Goal: Task Accomplishment & Management: Use online tool/utility

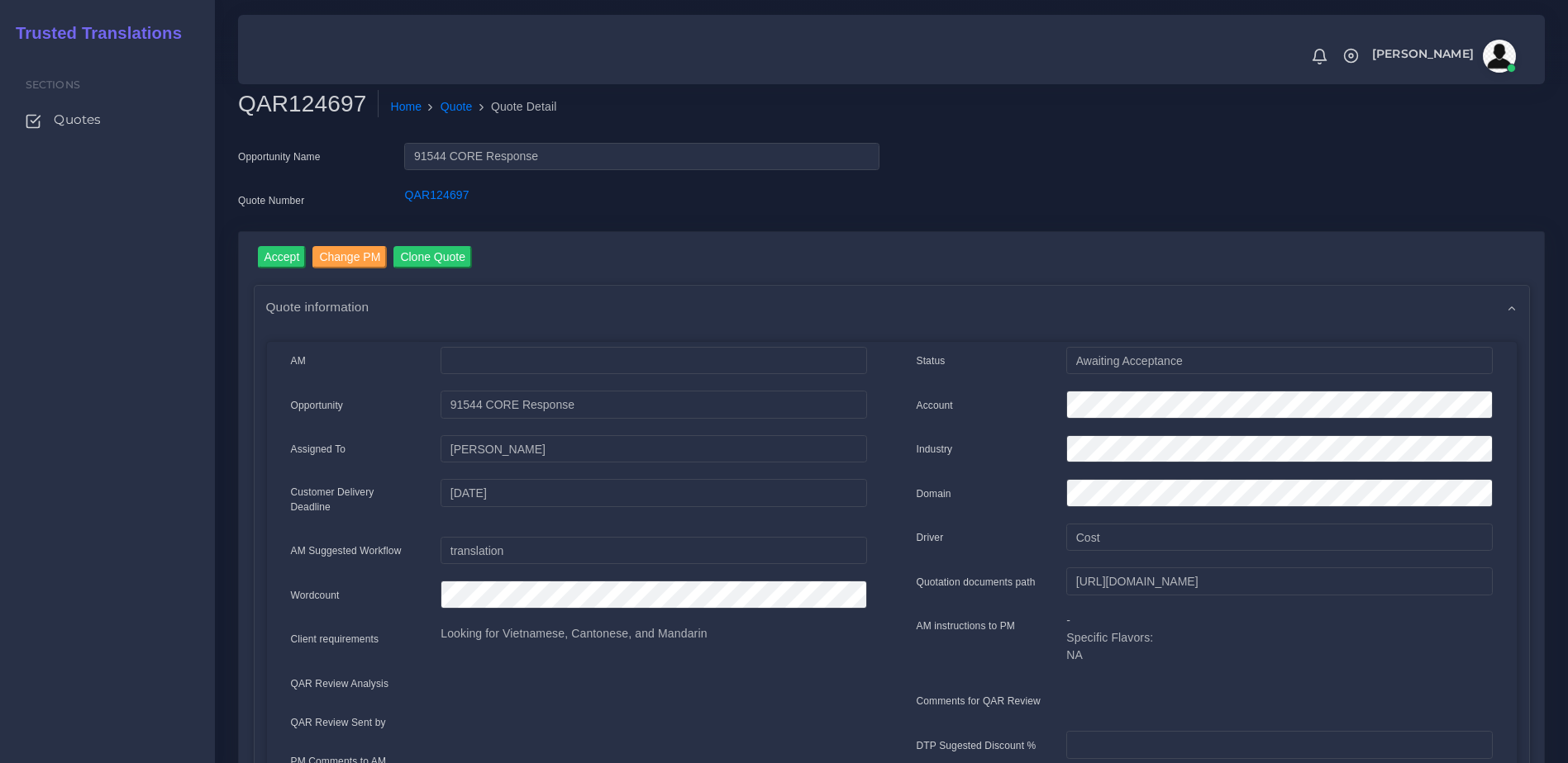
select select "14001"
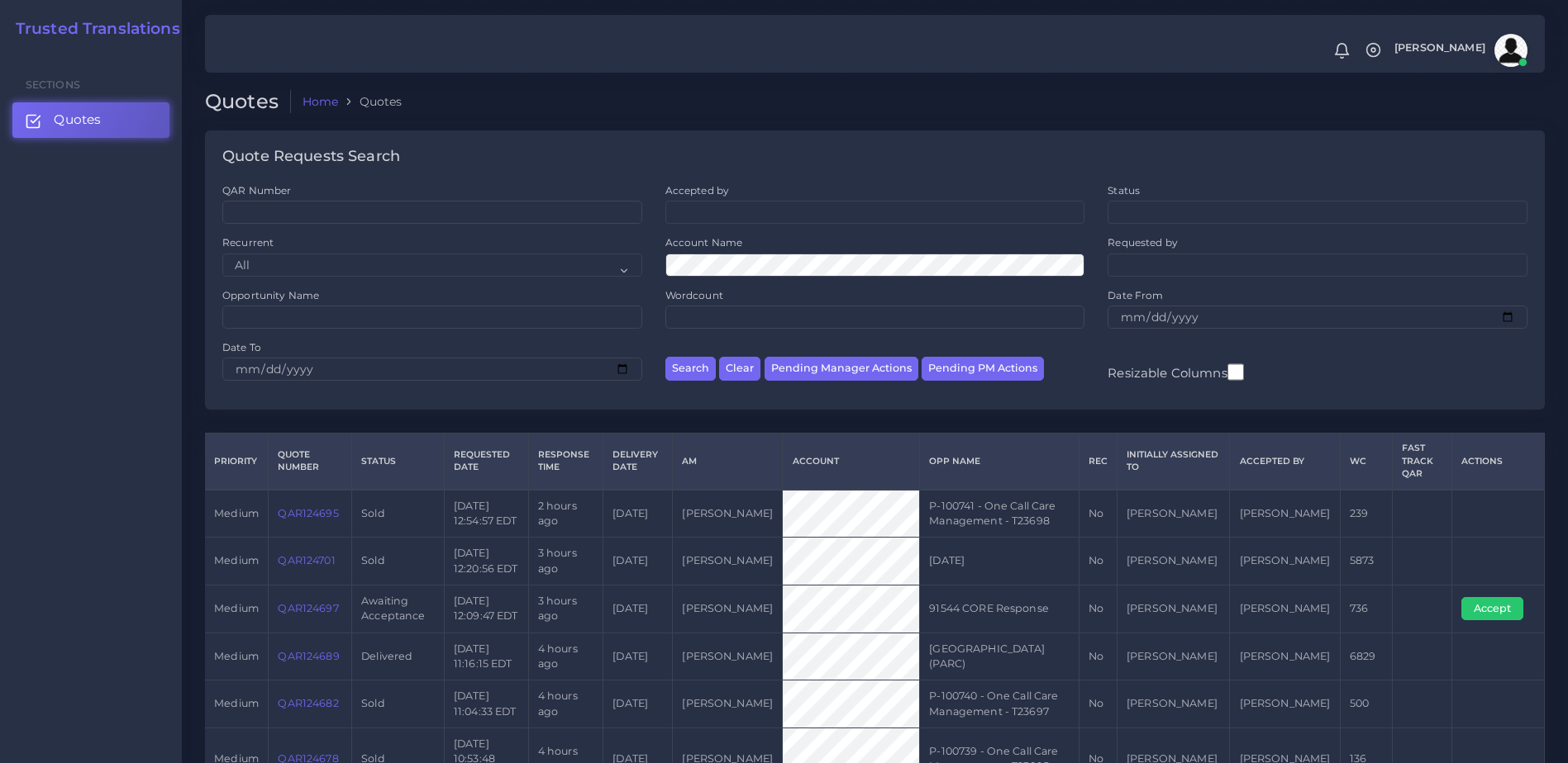
click at [300, 553] on td "QAR124701" at bounding box center [310, 562] width 83 height 48
click at [305, 561] on link "QAR124701" at bounding box center [306, 560] width 57 height 12
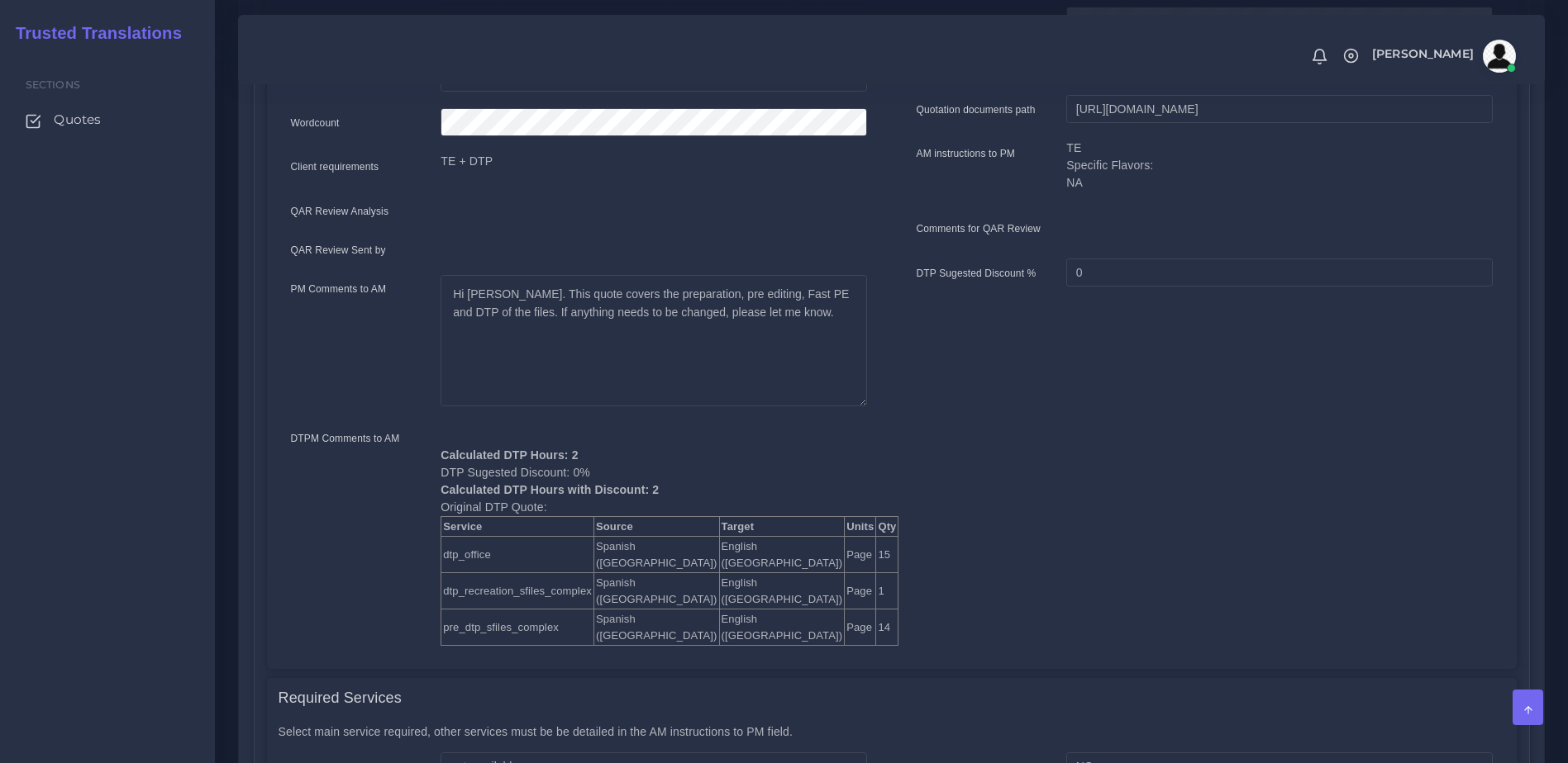
scroll to position [478, 0]
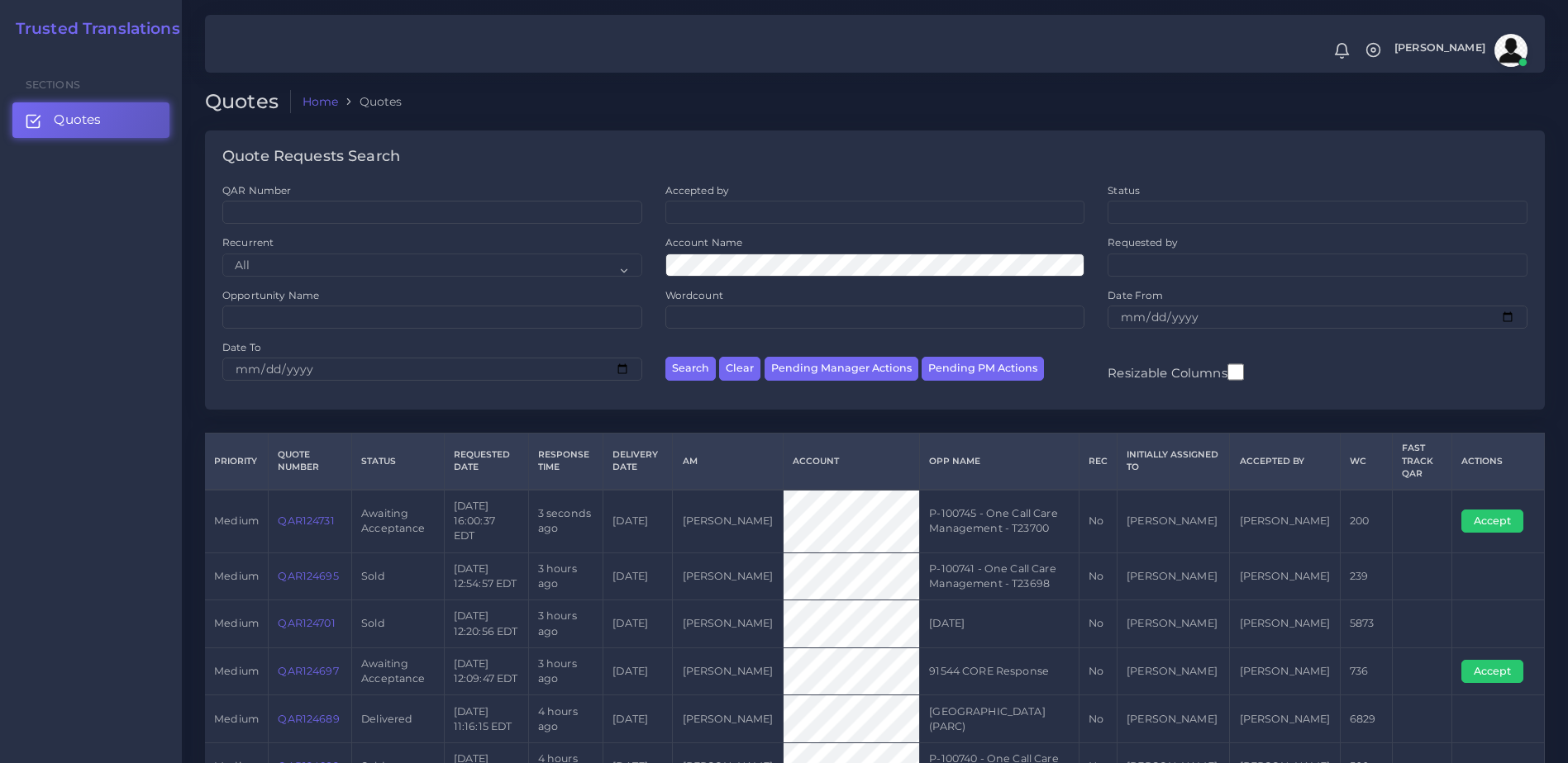
click at [310, 516] on link "QAR124731" at bounding box center [305, 520] width 56 height 12
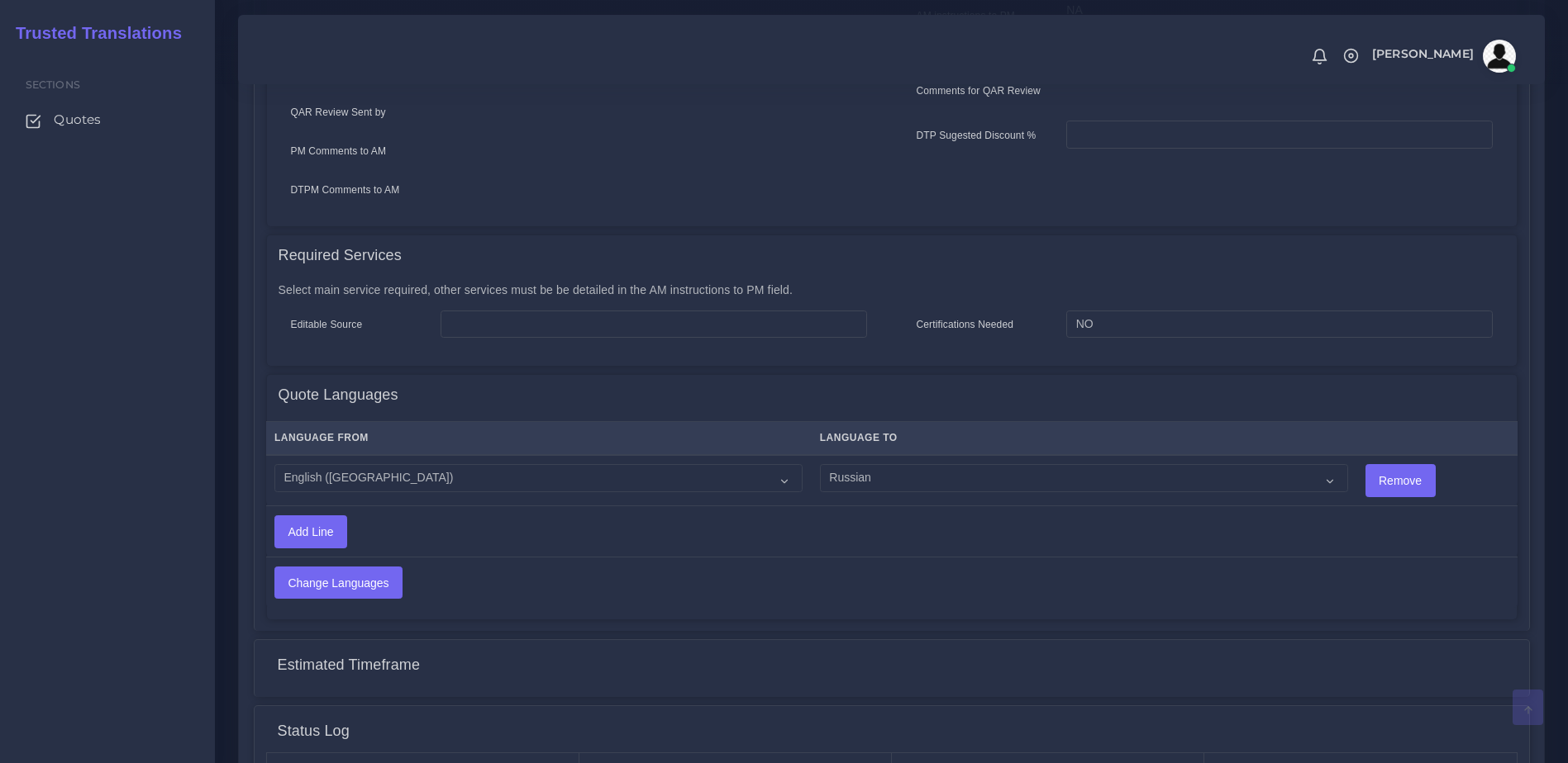
scroll to position [722, 0]
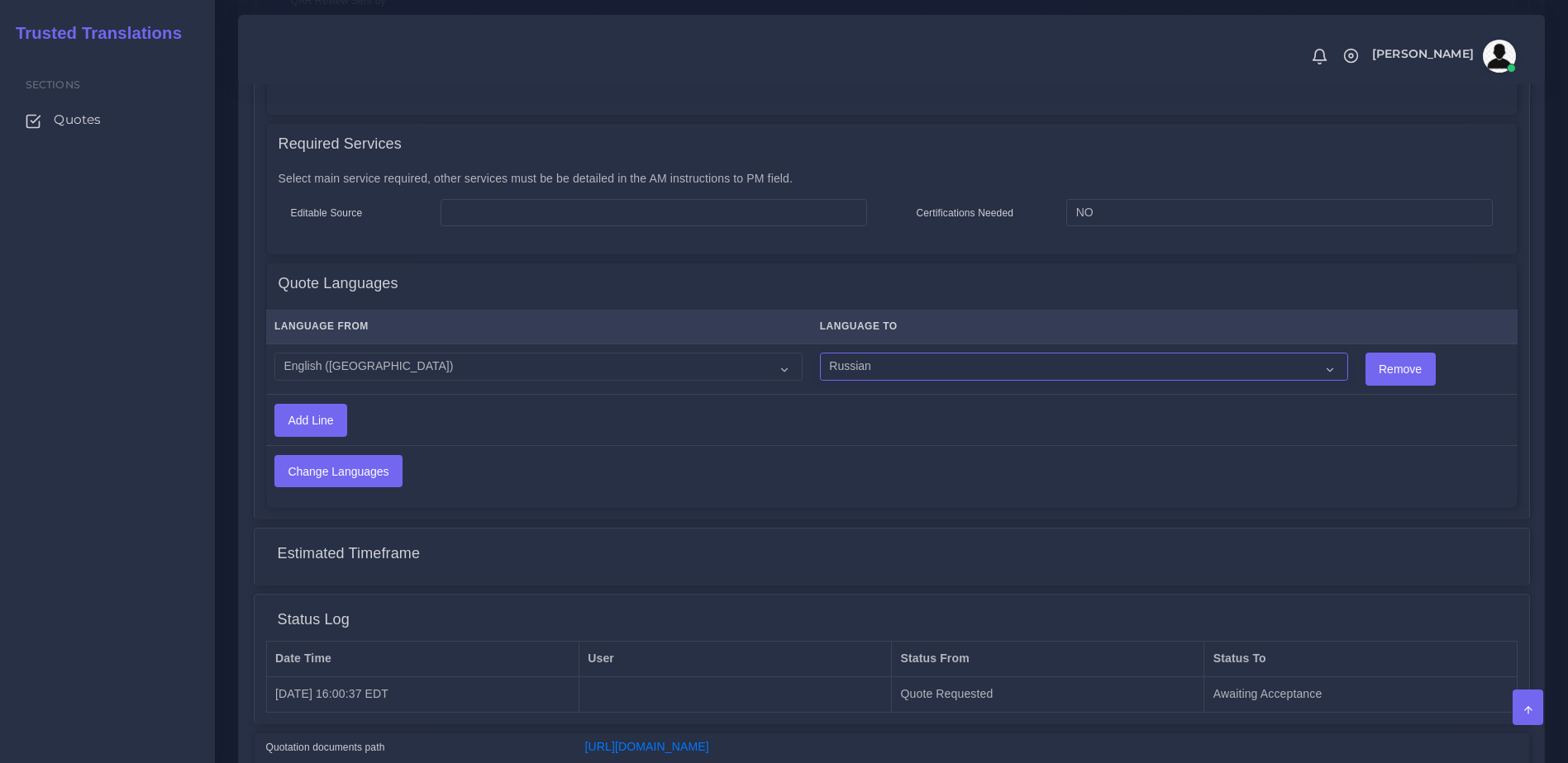
click at [965, 352] on select "Acoli Afar Afrikaans Akan Akateko Albanian American Sign Language (ASL) Amharic…" at bounding box center [1083, 366] width 528 height 28
select select "40189"
click at [820, 352] on select "Acoli Afar Afrikaans Akan Akateko Albanian American Sign Language (ASL) Amharic…" at bounding box center [1083, 366] width 528 height 28
click at [339, 459] on input "Change Languages" at bounding box center [338, 471] width 126 height 31
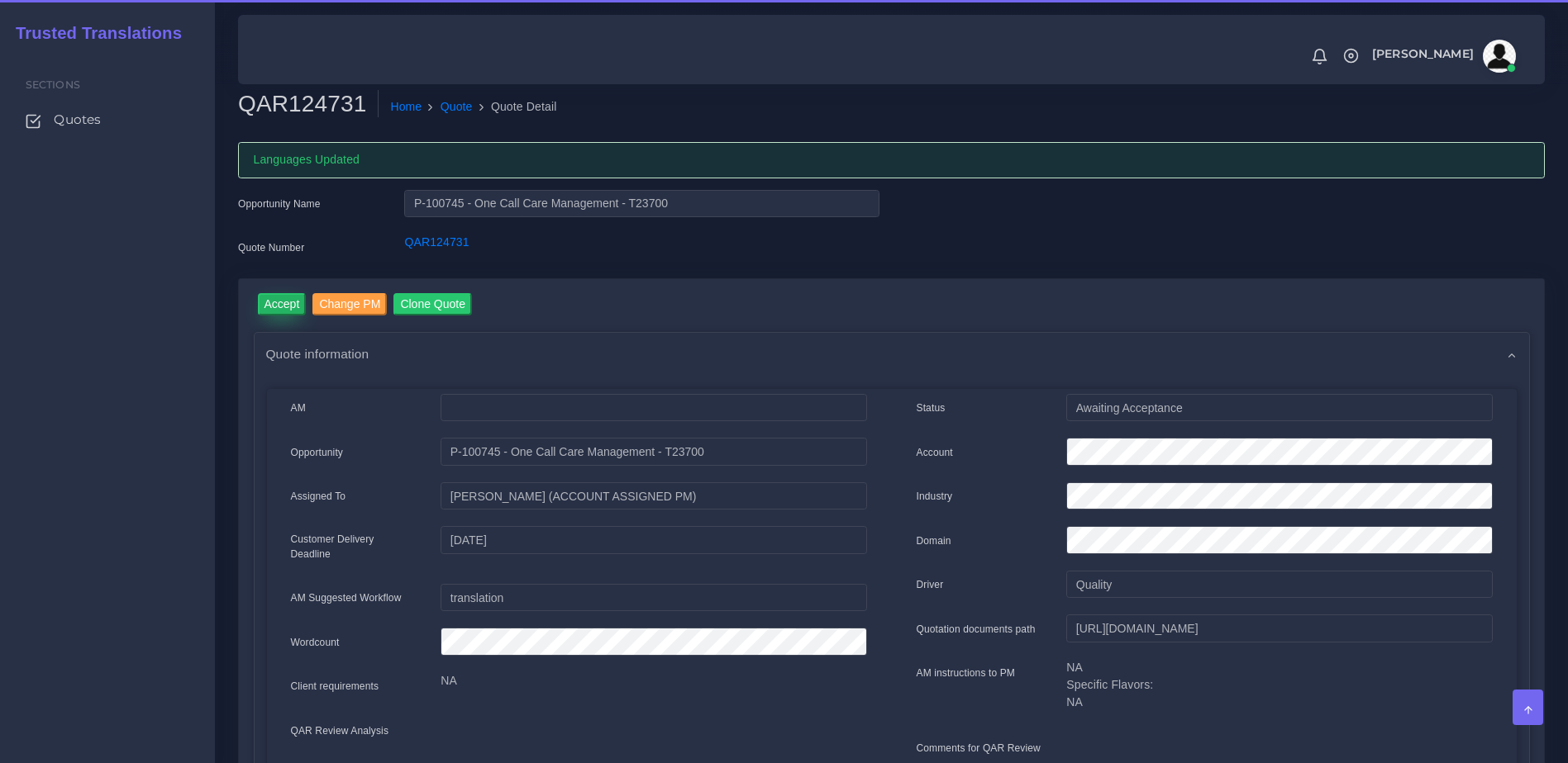
click at [282, 315] on input "Accept" at bounding box center [281, 304] width 49 height 22
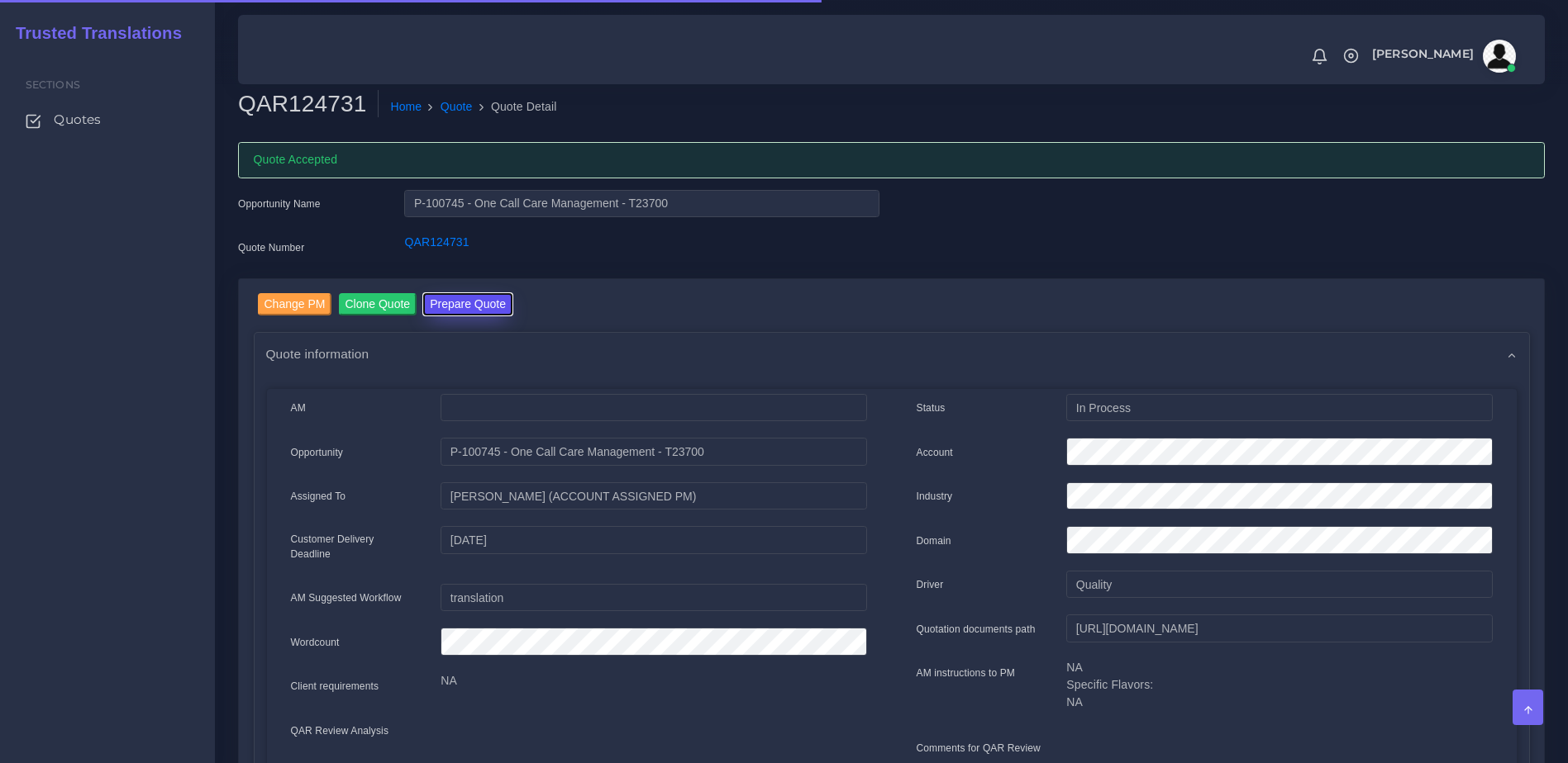
click at [461, 307] on button "Prepare Quote" at bounding box center [467, 304] width 90 height 22
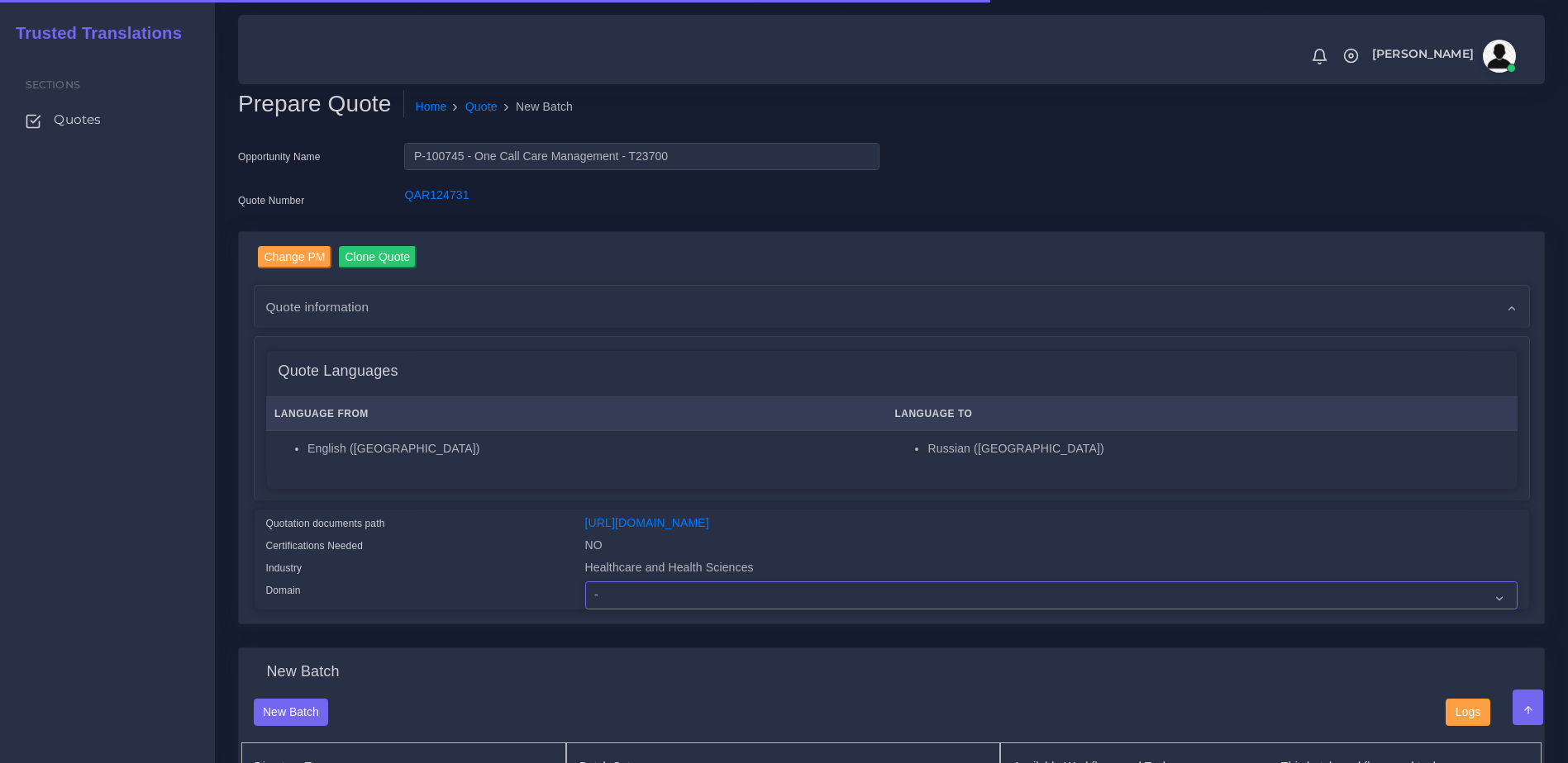
click at [623, 602] on select "- Advertising and Media Agriculture, Forestry and Fishing Architecture, Buildin…" at bounding box center [1051, 595] width 932 height 28
select select "Healthcare and Health Sciences"
click at [585, 594] on select "- Advertising and Media Agriculture, Forestry and Fishing Architecture, Buildin…" at bounding box center [1051, 595] width 932 height 28
click at [411, 550] on div "Certifications Needed" at bounding box center [413, 548] width 319 height 22
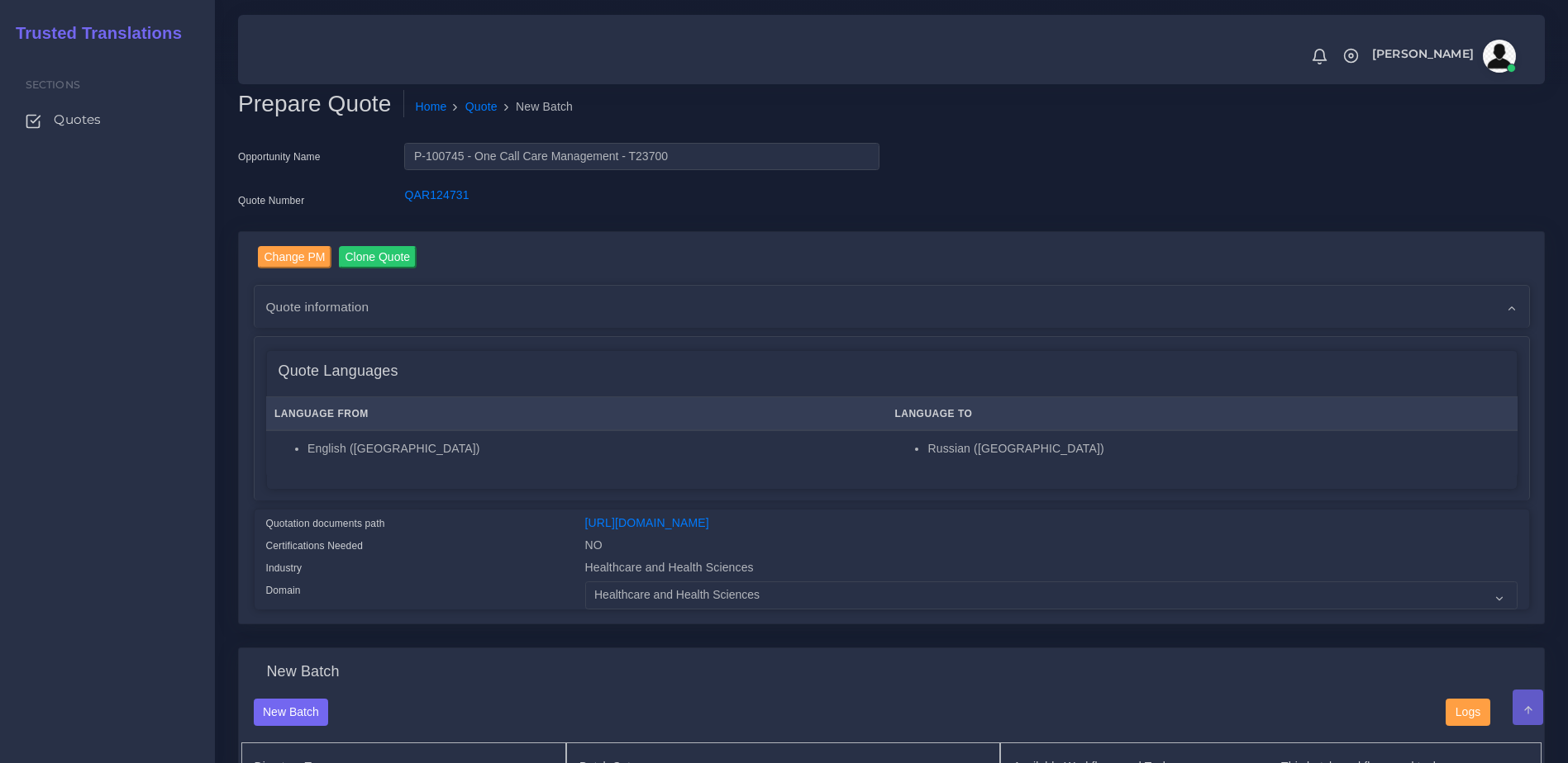
scroll to position [668, 0]
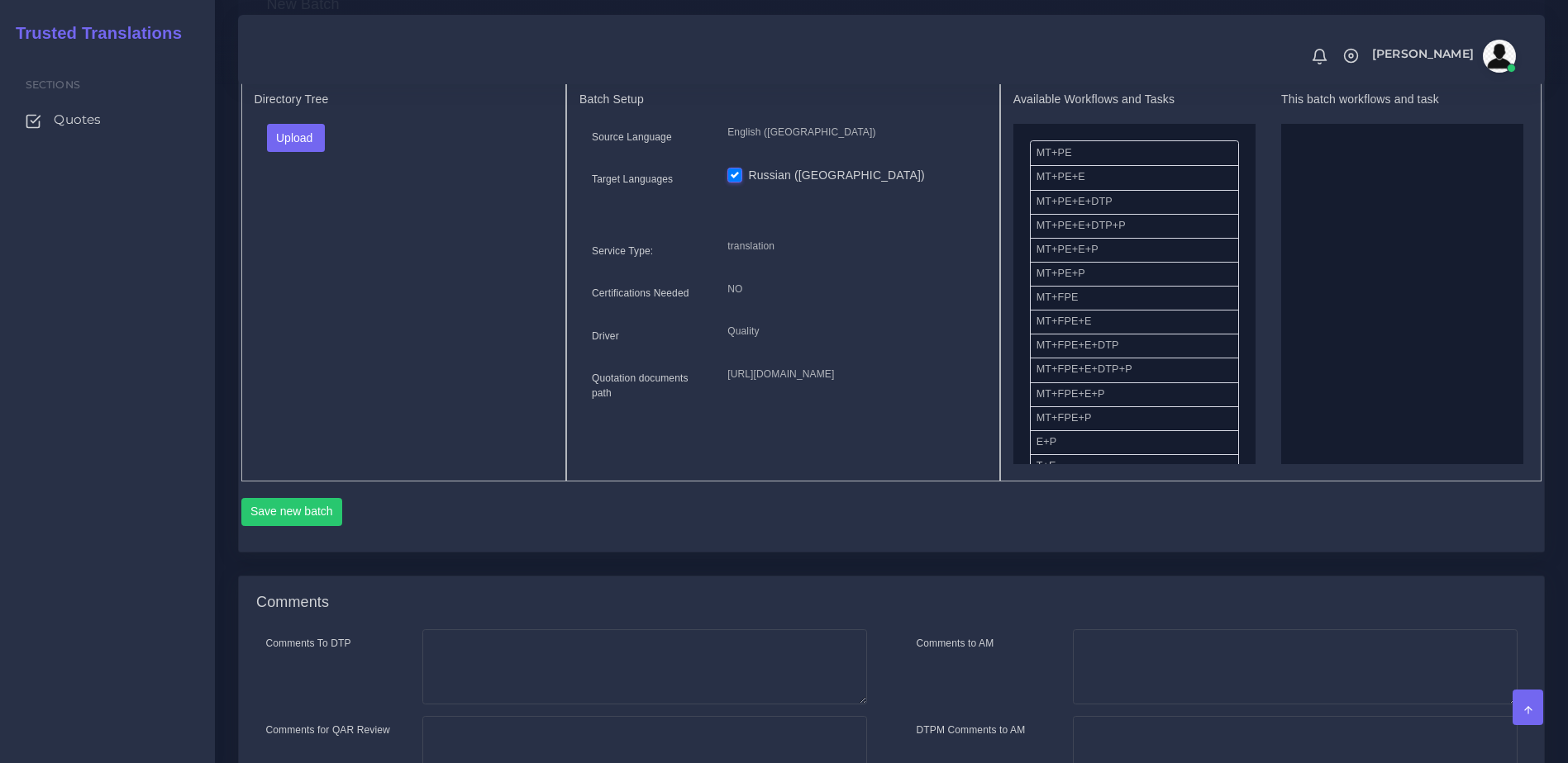
click at [305, 163] on div "Upload Folder Files un/check all" at bounding box center [404, 143] width 299 height 40
click at [302, 163] on div "Upload Folder Files un/check all" at bounding box center [404, 143] width 299 height 40
click at [299, 152] on button "Upload" at bounding box center [296, 137] width 59 height 28
click at [292, 224] on div "Folder Files" at bounding box center [324, 191] width 115 height 66
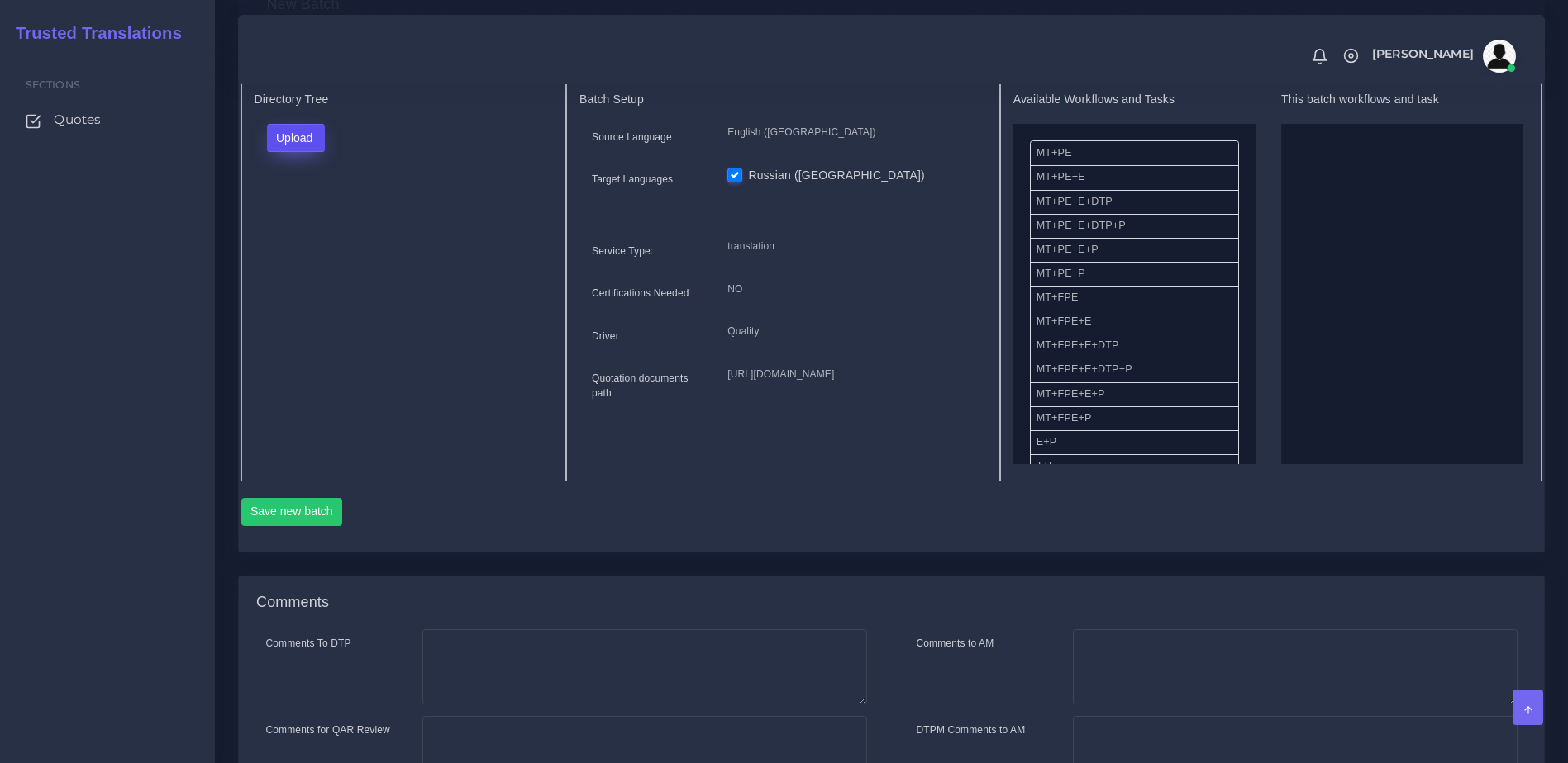
click at [298, 152] on button "Upload" at bounding box center [296, 137] width 59 height 28
click at [307, 211] on label "Files" at bounding box center [325, 201] width 114 height 20
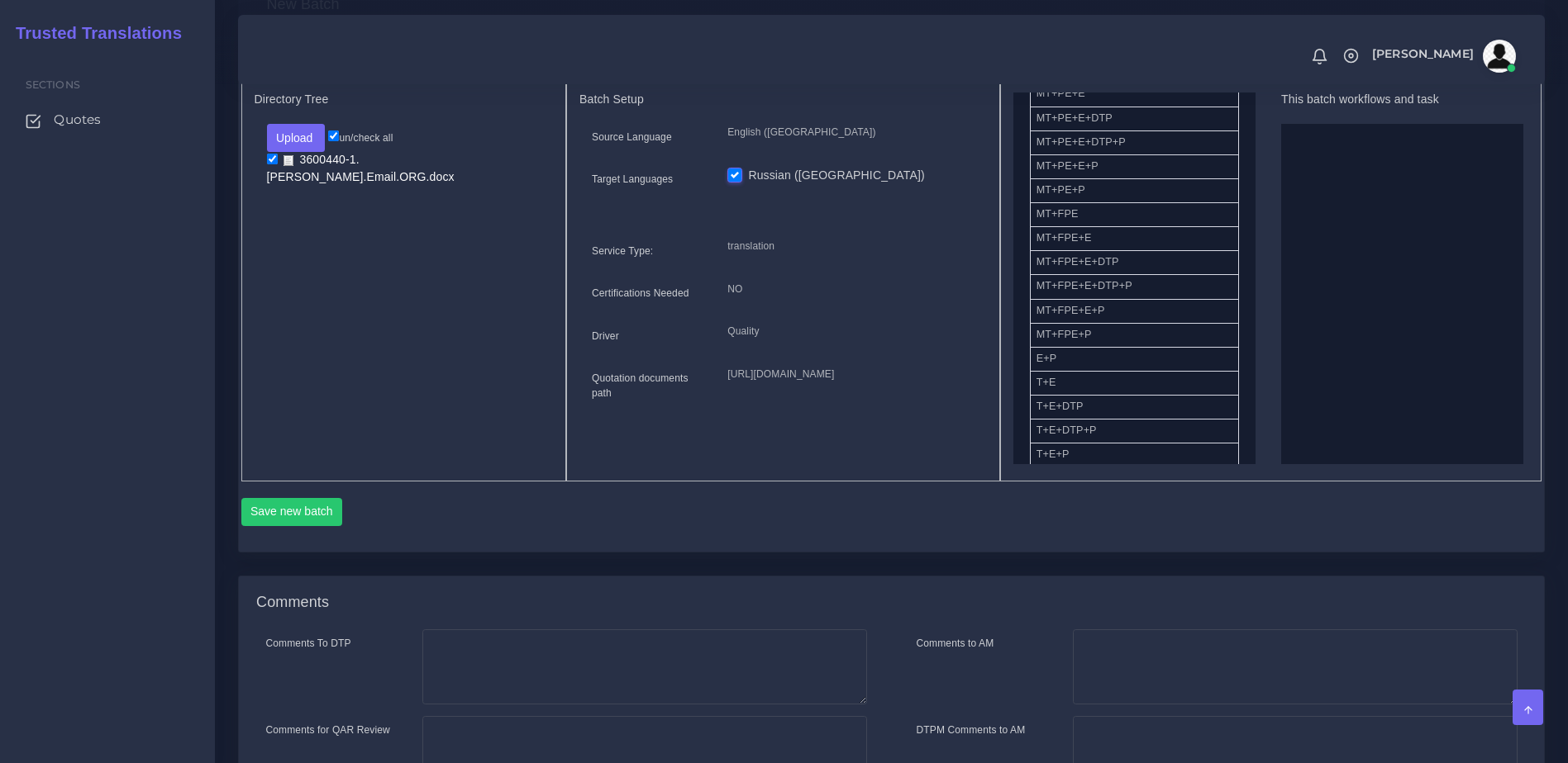
scroll to position [149, 0]
drag, startPoint x: 1063, startPoint y: 471, endPoint x: 1349, endPoint y: 331, distance: 318.4
click at [279, 526] on button "Save new batch" at bounding box center [292, 512] width 102 height 28
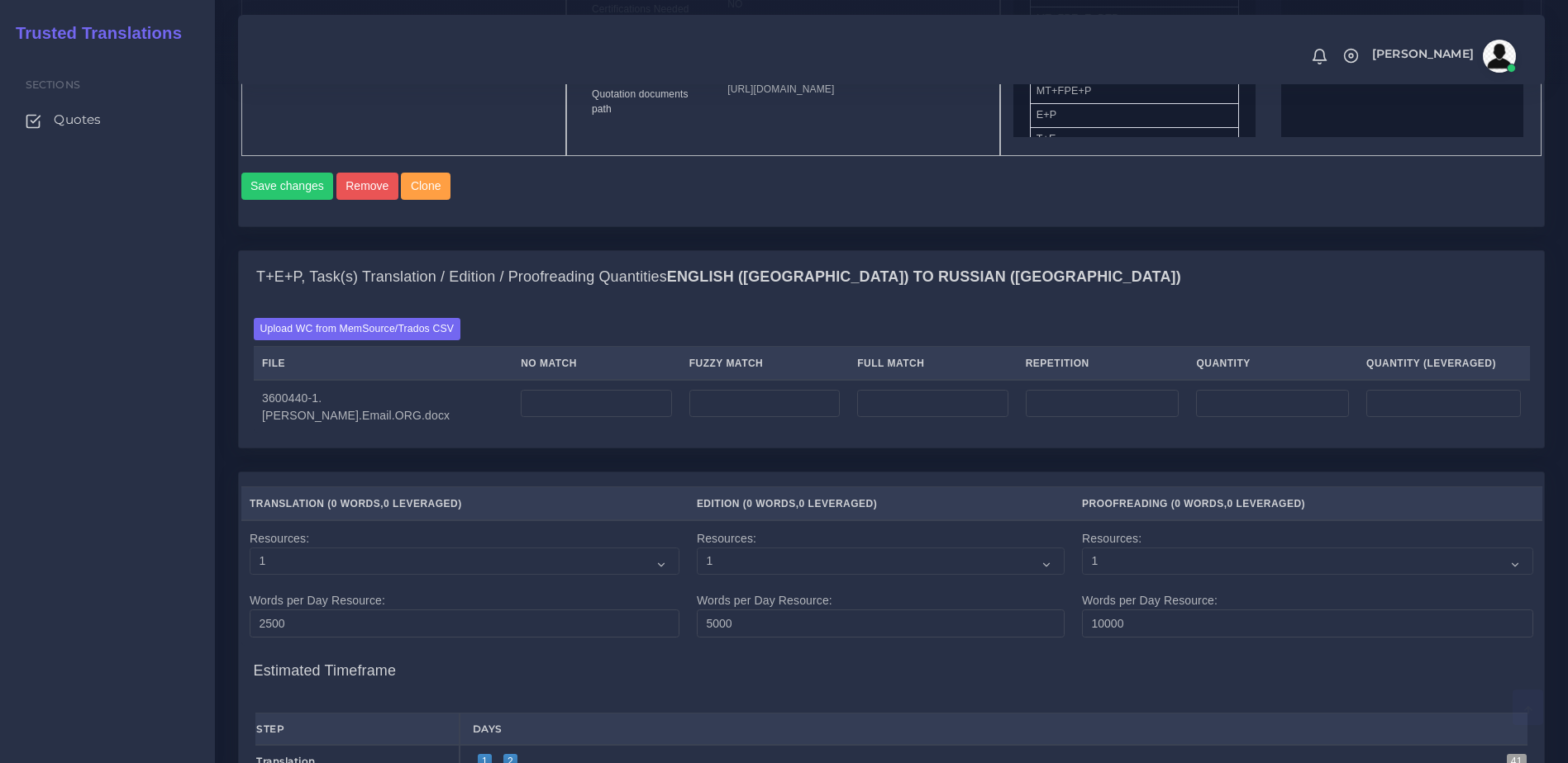
scroll to position [1039, 0]
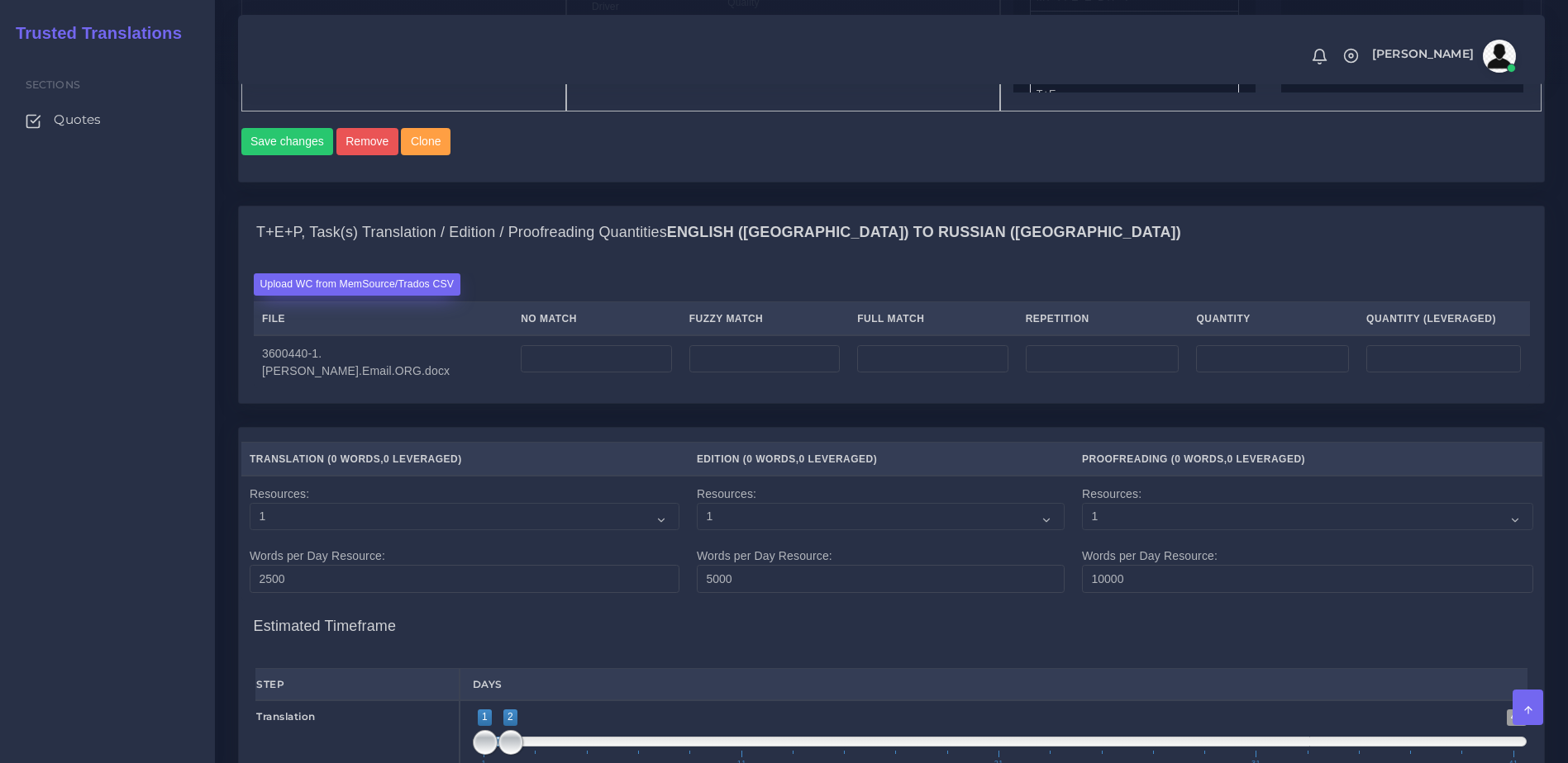
click at [352, 296] on label "Upload WC from MemSource/Trados CSV" at bounding box center [357, 284] width 208 height 22
click at [0, 0] on input "Upload WC from MemSource/Trados CSV" at bounding box center [0, 0] width 0 height 0
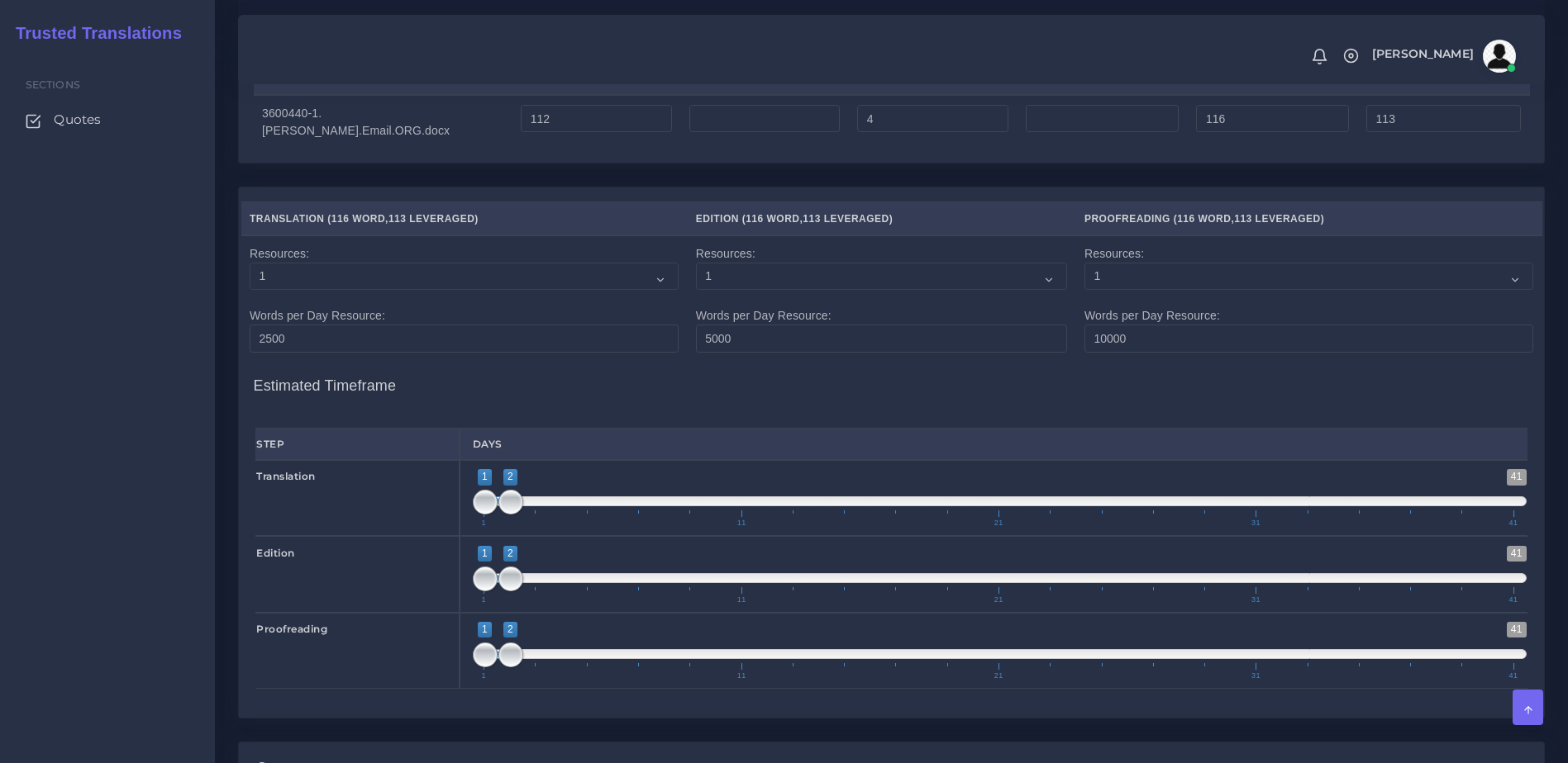
scroll to position [1730, 0]
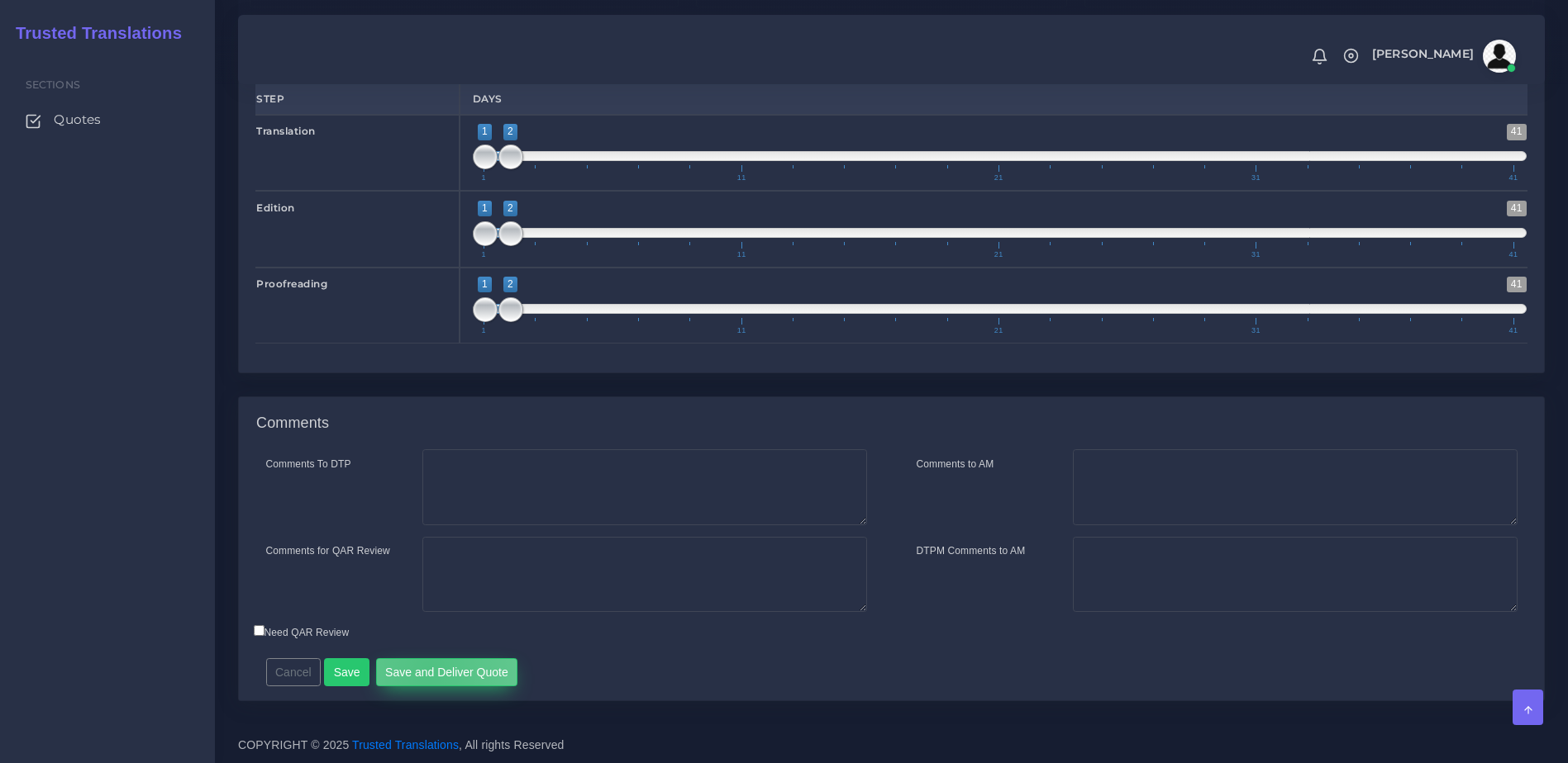
click at [424, 669] on button "Save and Deliver Quote" at bounding box center [447, 673] width 142 height 28
